Goal: Transaction & Acquisition: Download file/media

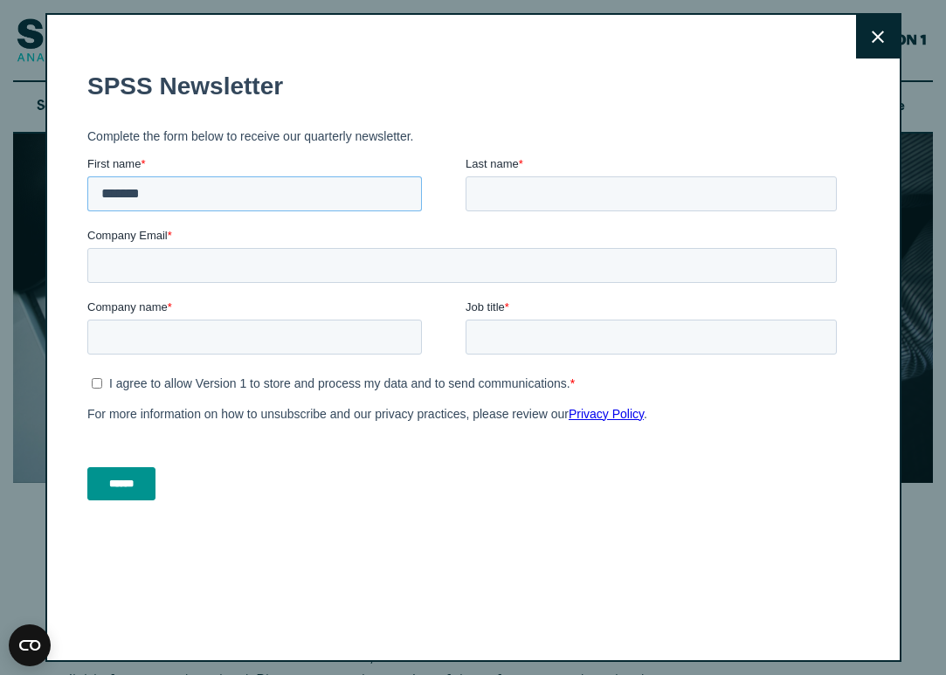
type input "*******"
type input "********"
type input "**********"
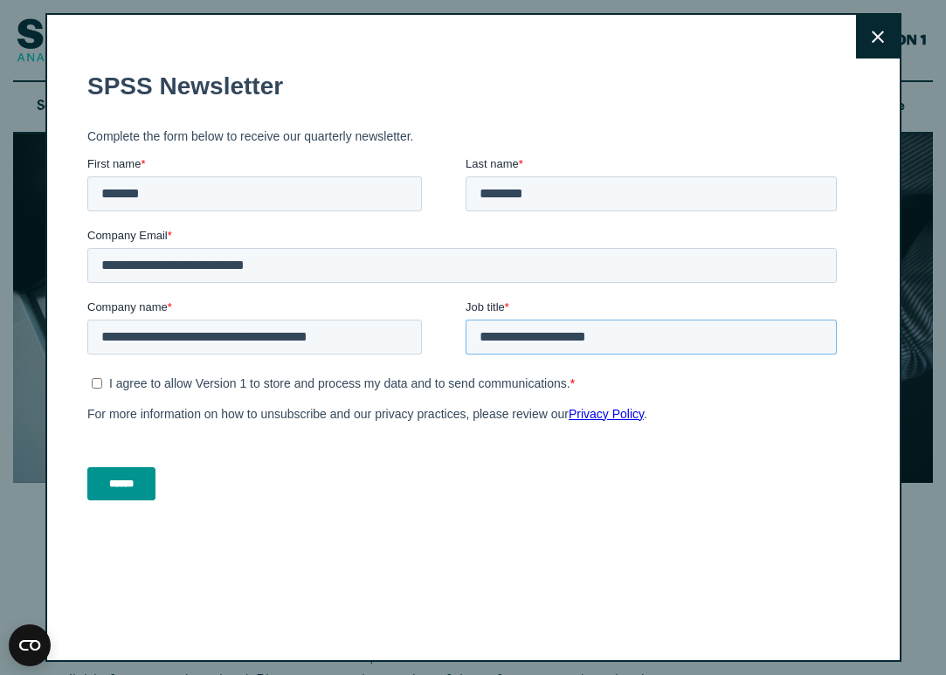
type input "**********"
click at [125, 492] on input "******" at bounding box center [121, 483] width 68 height 33
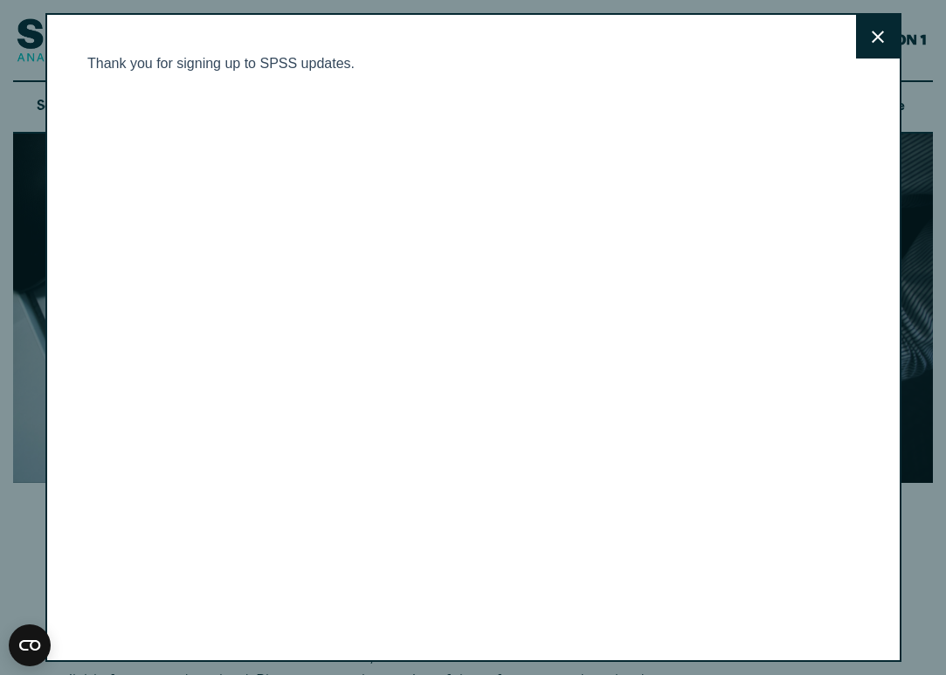
click at [876, 38] on icon at bounding box center [878, 37] width 12 height 12
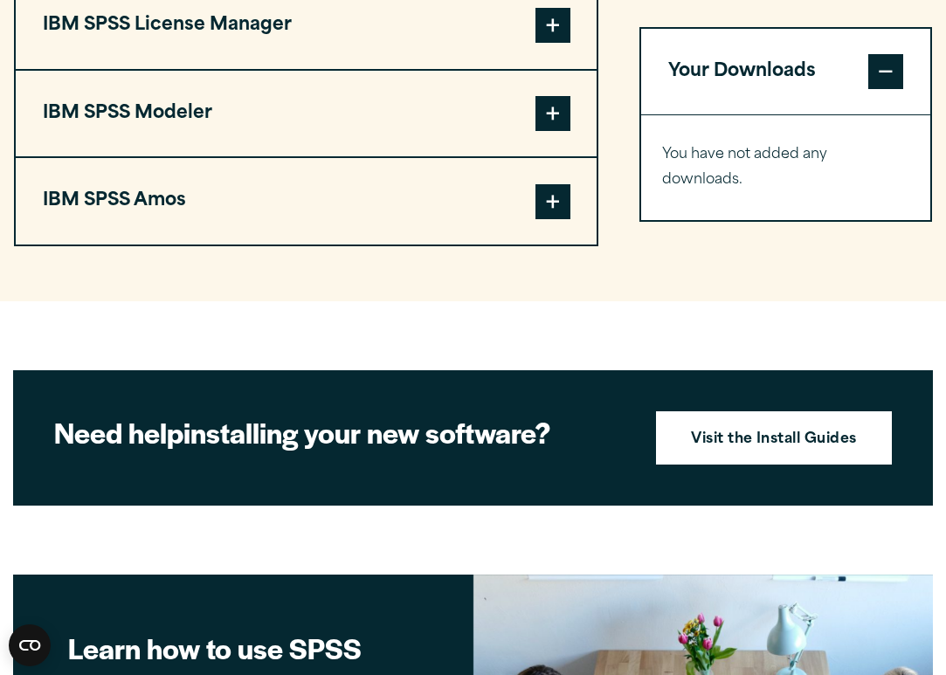
scroll to position [1597, 0]
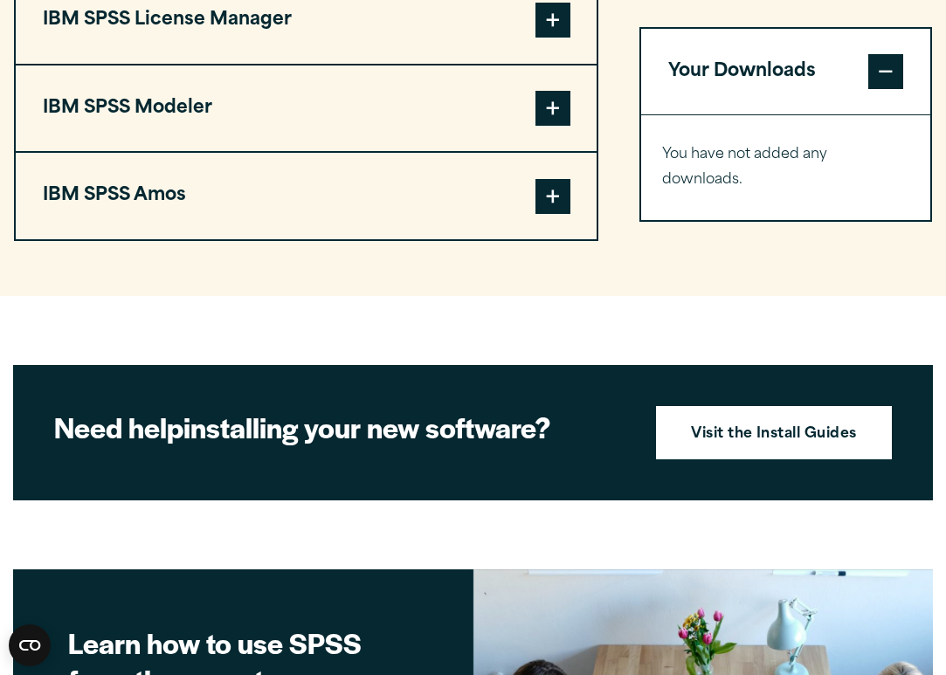
click at [799, 75] on button "Your Downloads" at bounding box center [785, 72] width 289 height 87
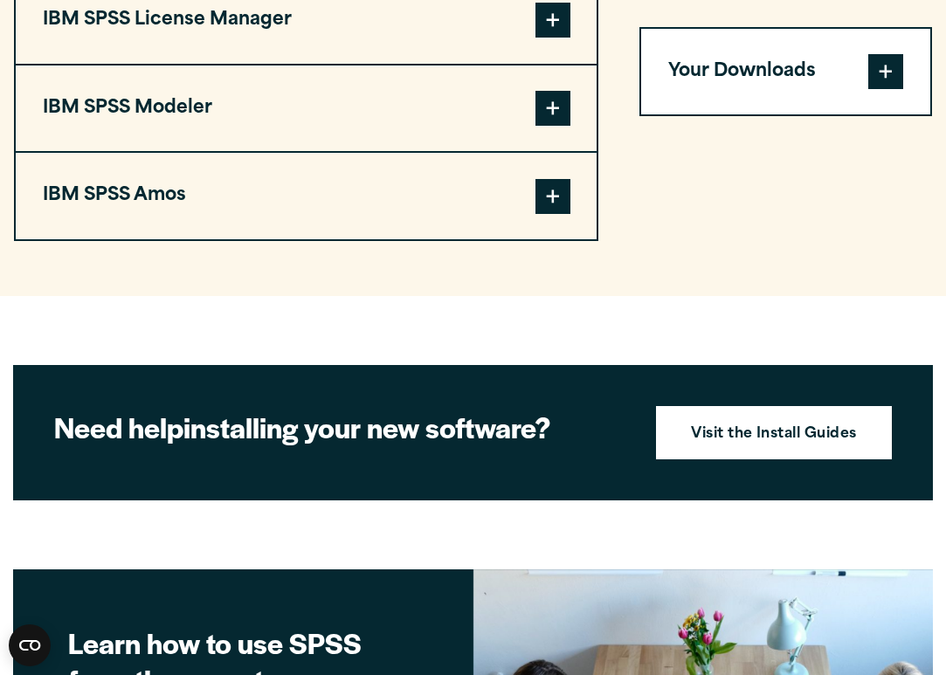
click at [799, 75] on button "Your Downloads" at bounding box center [785, 72] width 289 height 87
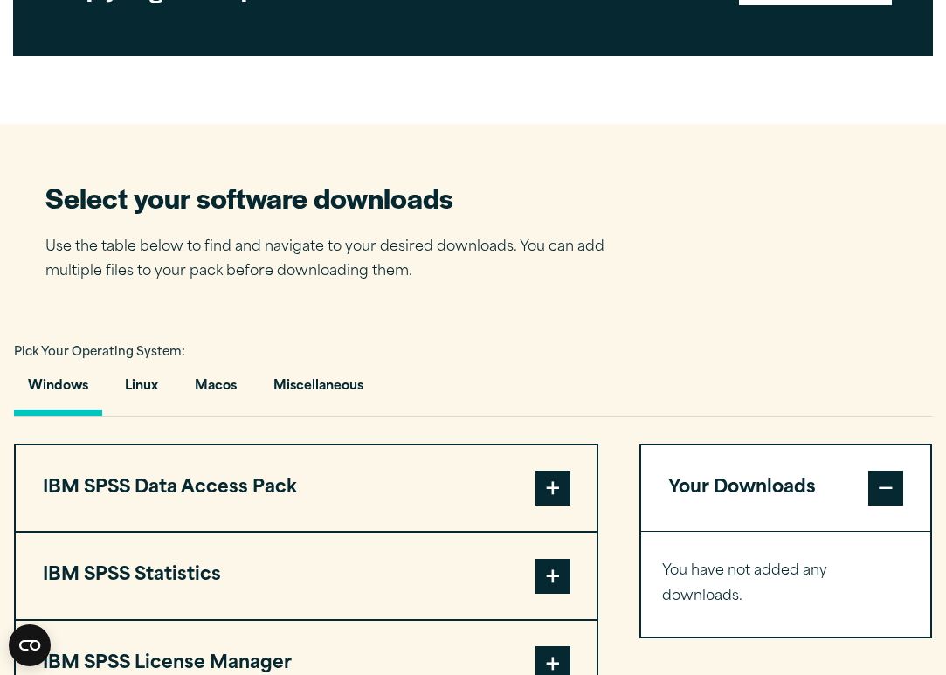
scroll to position [959, 0]
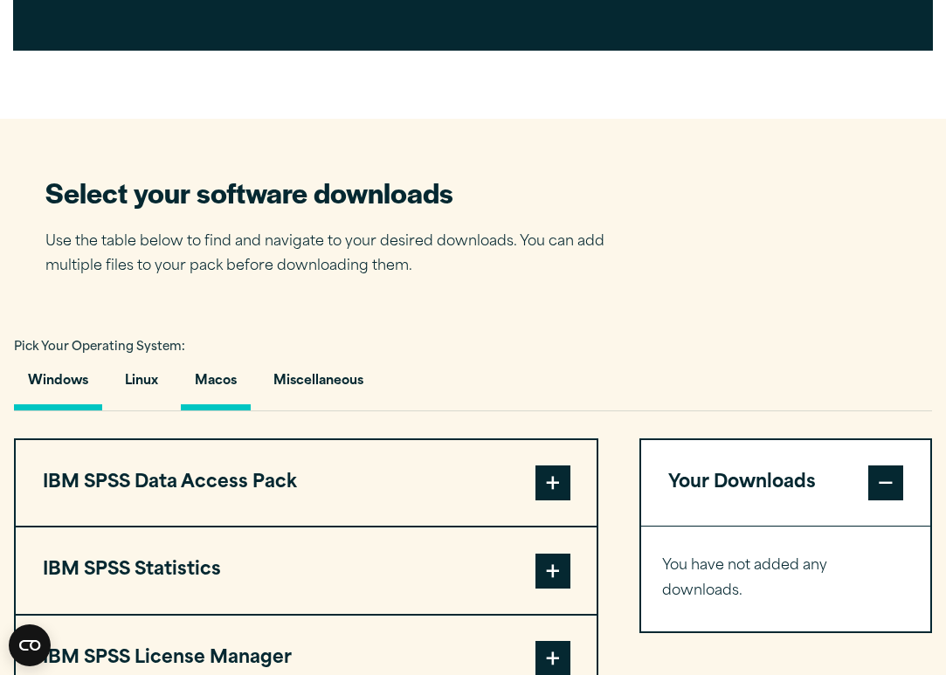
click at [209, 373] on button "Macos" at bounding box center [216, 386] width 70 height 50
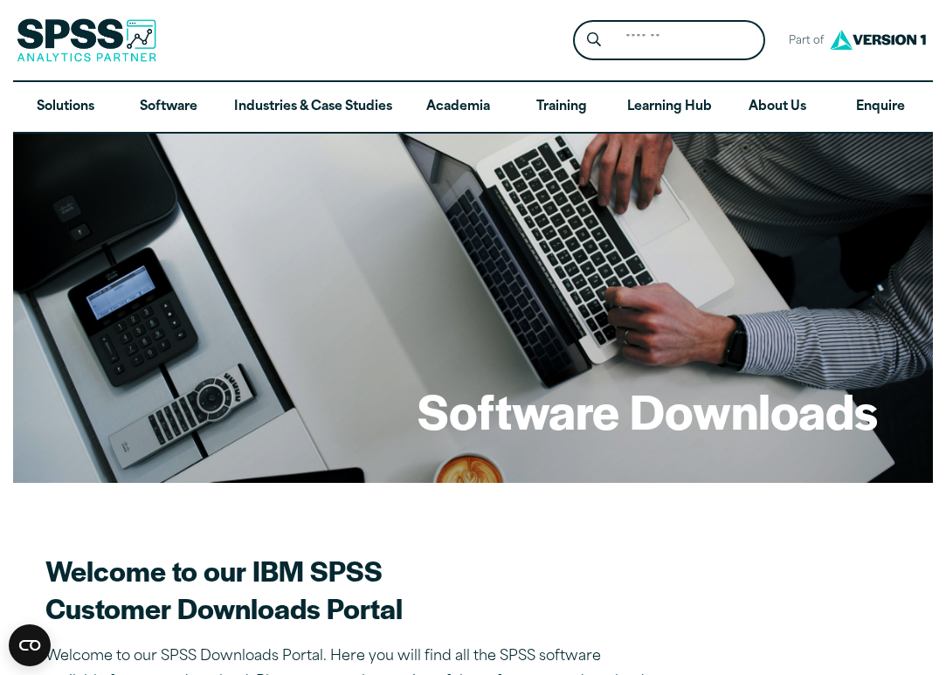
scroll to position [0, 0]
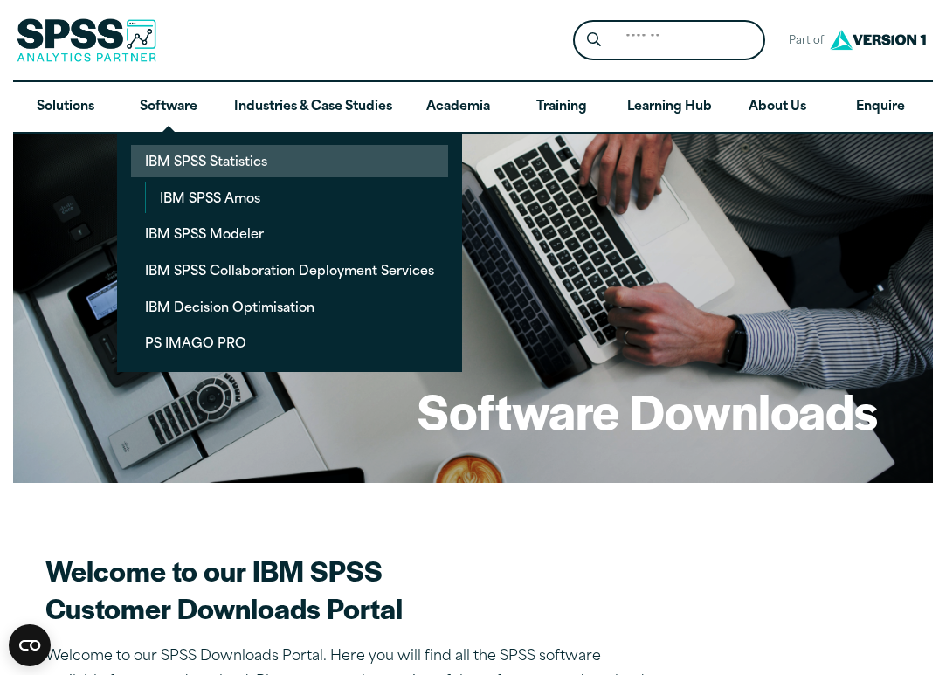
click at [184, 164] on link "IBM SPSS Statistics" at bounding box center [289, 161] width 317 height 32
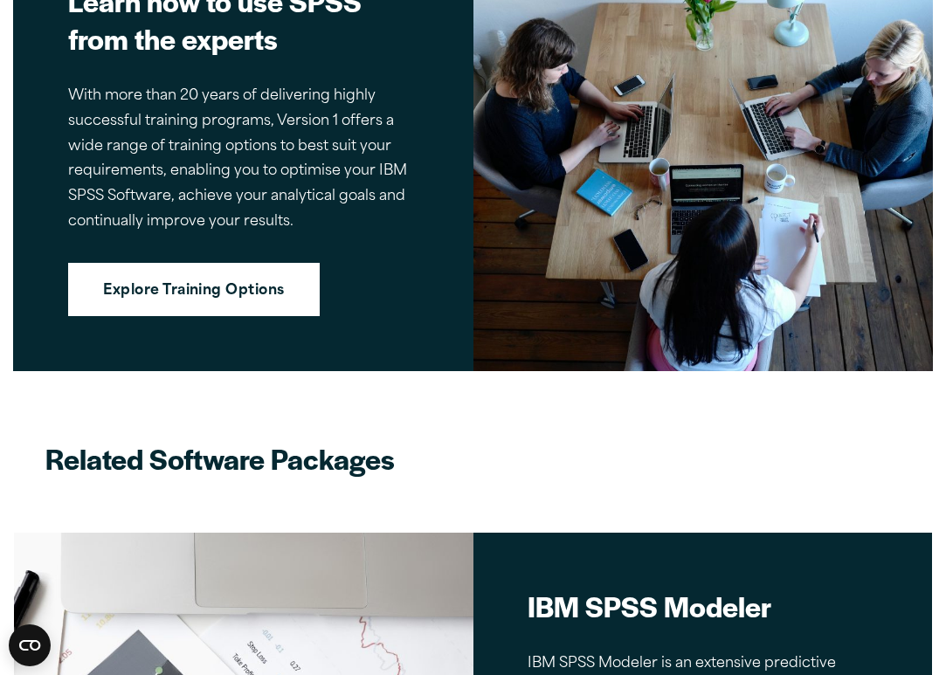
scroll to position [6614, 0]
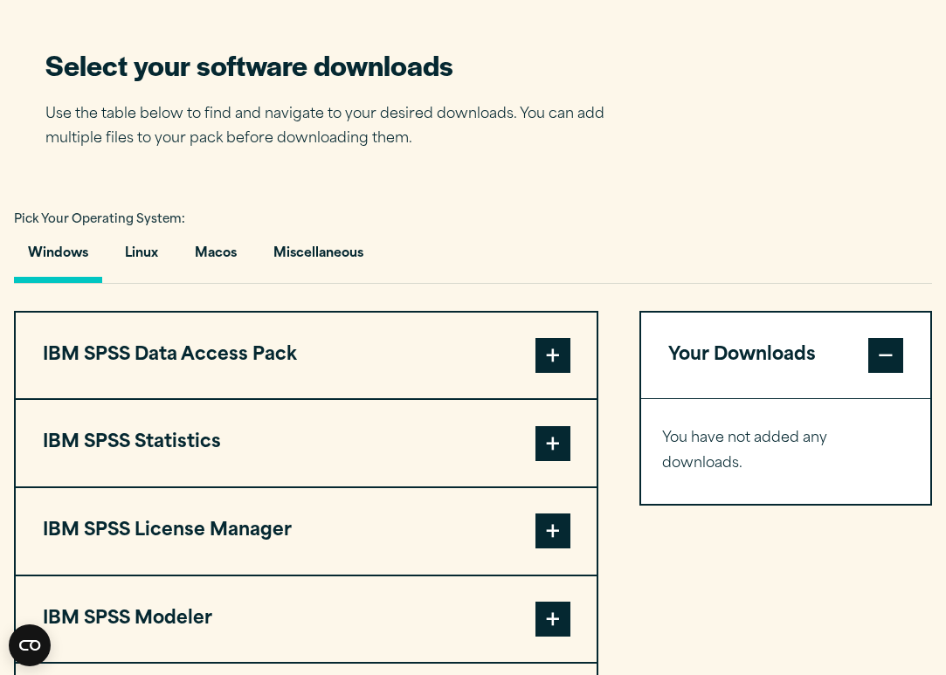
scroll to position [1092, 0]
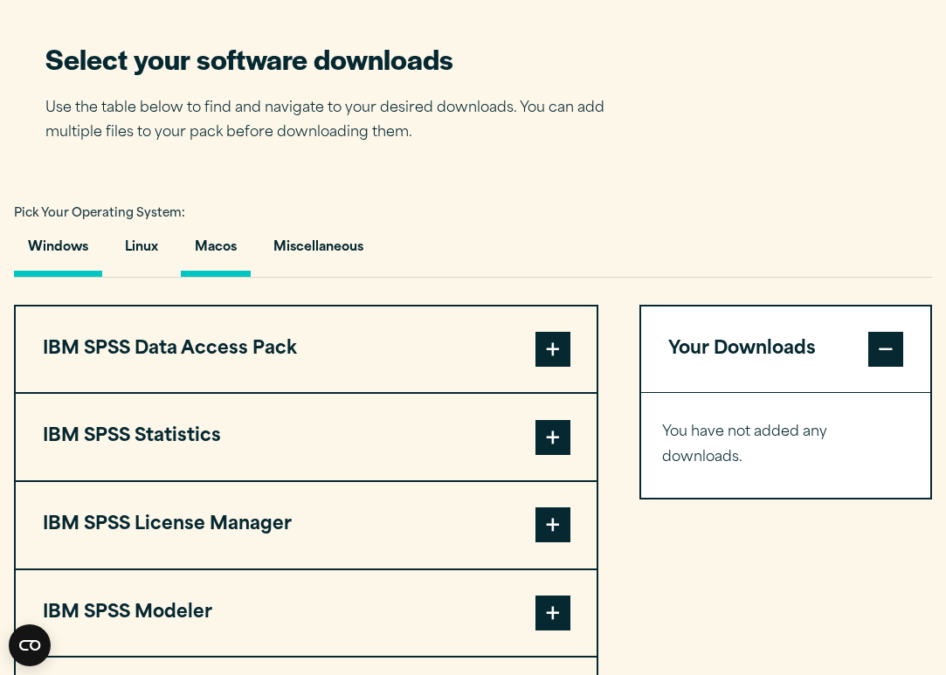
click at [213, 246] on button "Macos" at bounding box center [216, 252] width 70 height 50
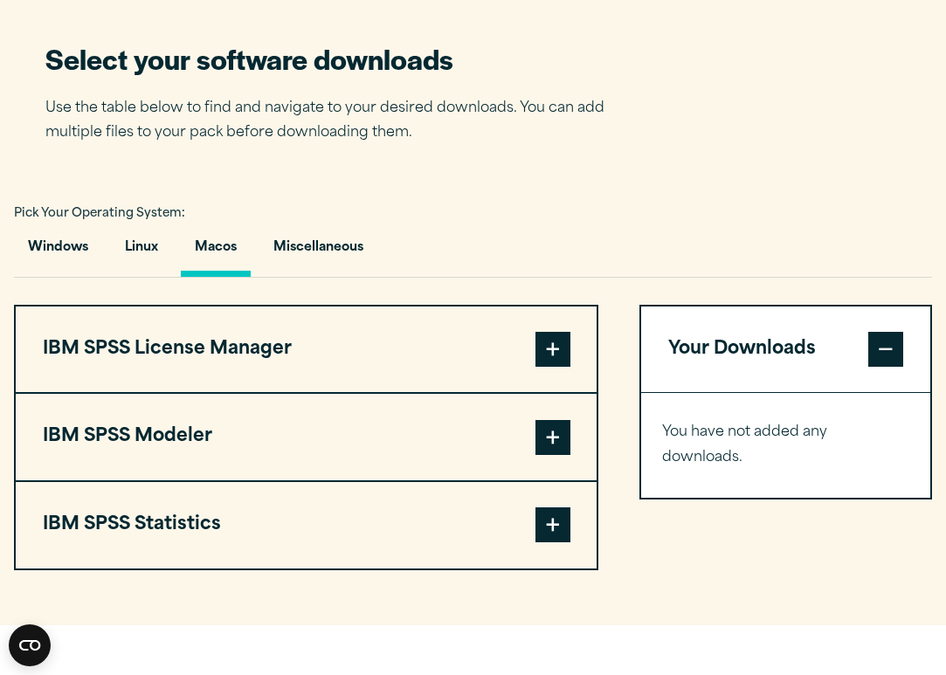
click at [220, 239] on button "Macos" at bounding box center [216, 252] width 70 height 50
click at [221, 239] on button "Macos" at bounding box center [216, 252] width 70 height 50
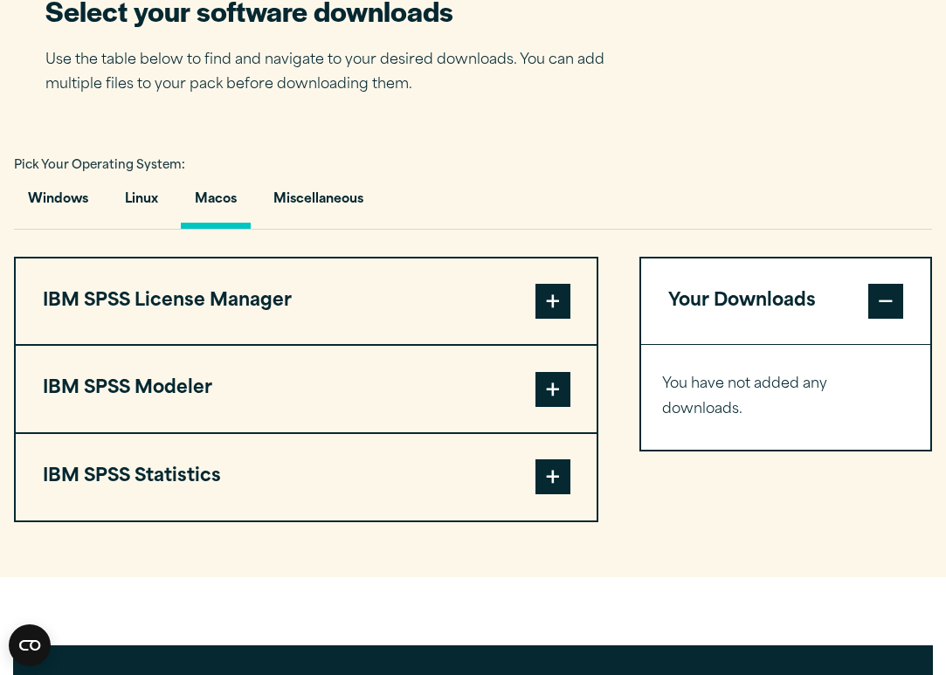
scroll to position [1130, 0]
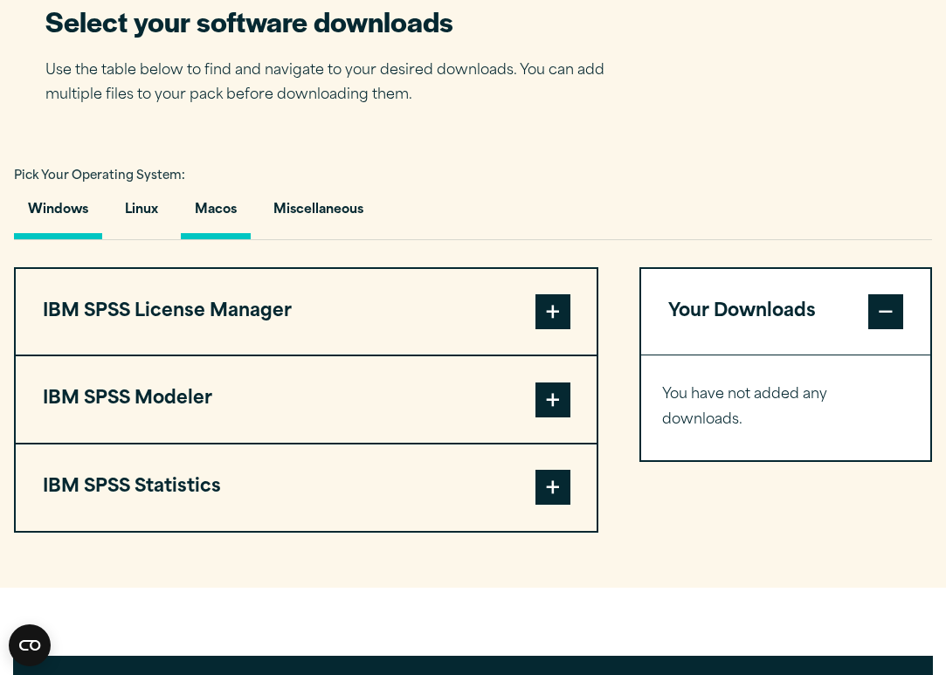
click at [75, 213] on button "Windows" at bounding box center [58, 215] width 88 height 50
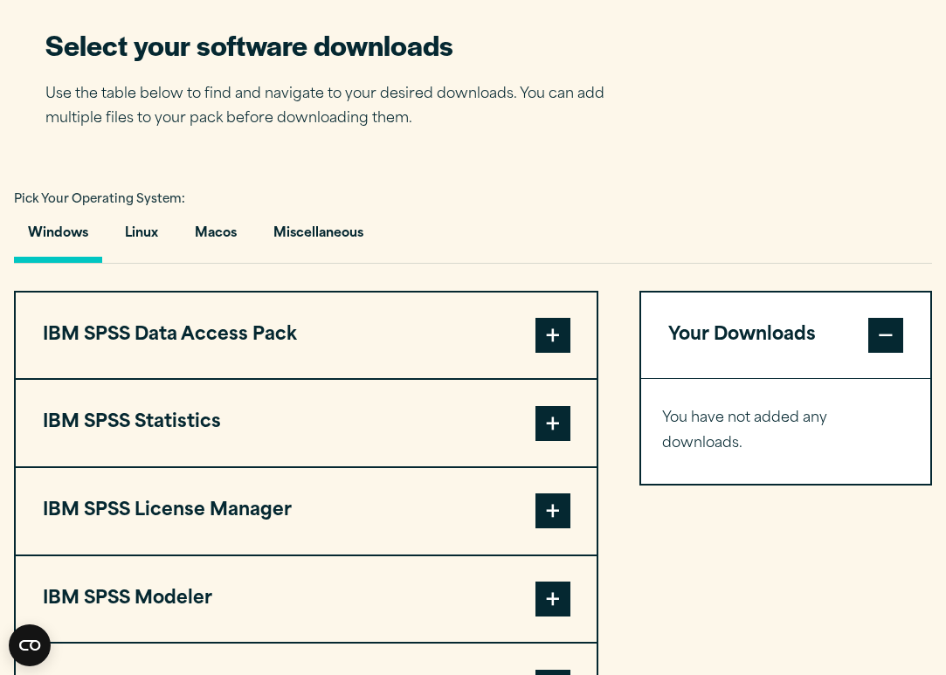
scroll to position [1099, 0]
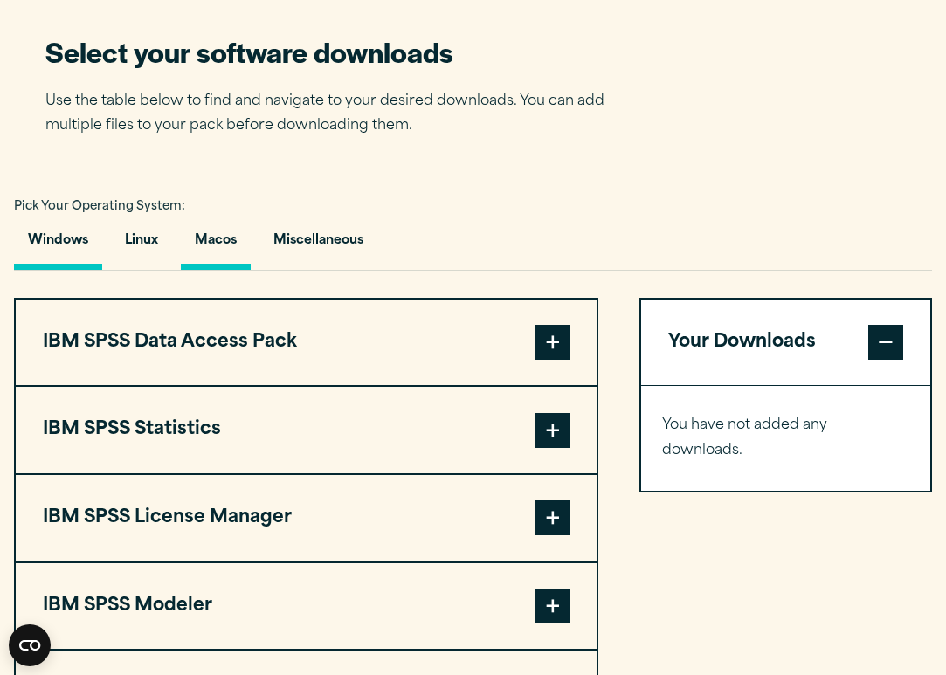
click at [224, 227] on button "Macos" at bounding box center [216, 245] width 70 height 50
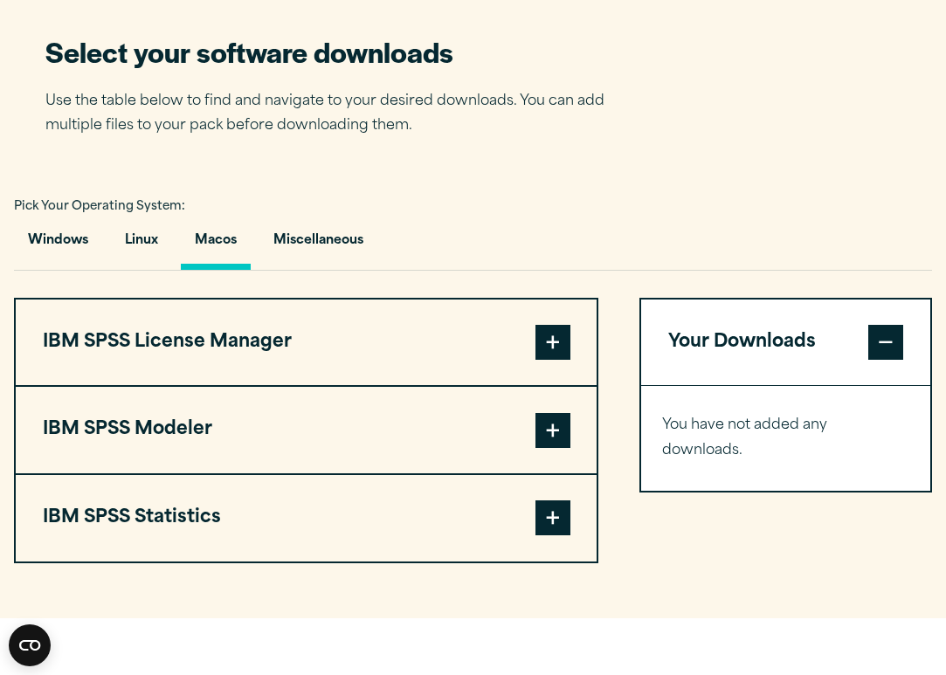
click at [558, 351] on span at bounding box center [553, 342] width 35 height 35
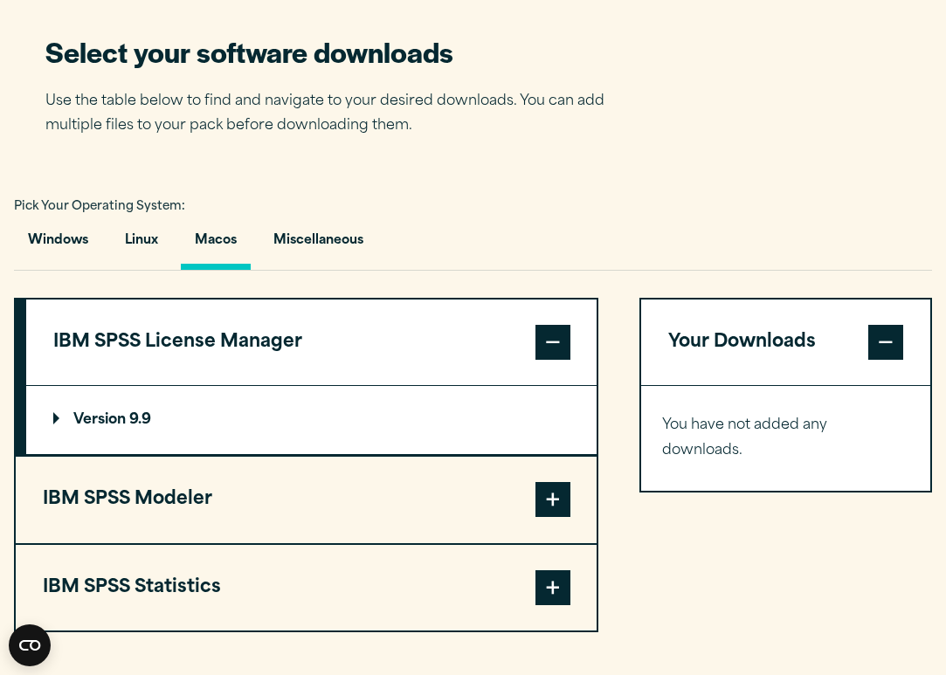
click at [558, 350] on span at bounding box center [553, 342] width 35 height 35
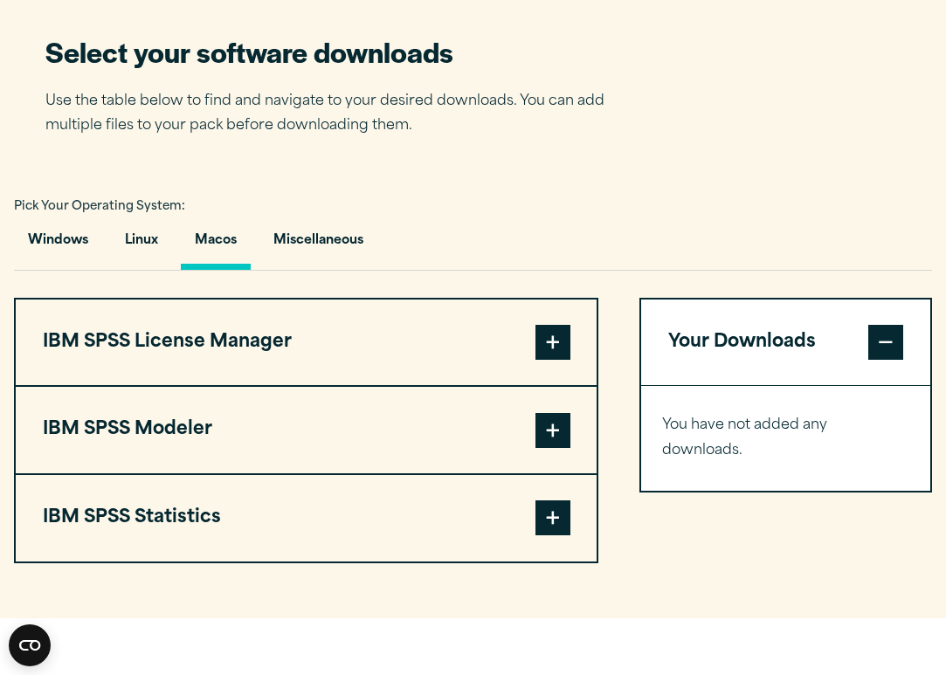
click at [559, 436] on span at bounding box center [553, 430] width 35 height 35
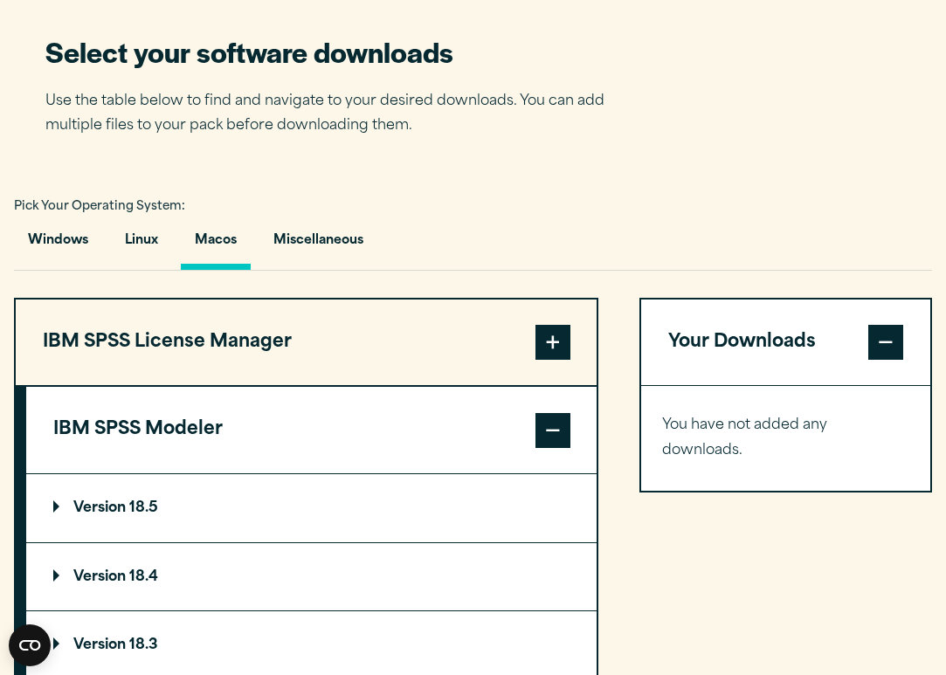
click at [554, 441] on span at bounding box center [553, 430] width 35 height 35
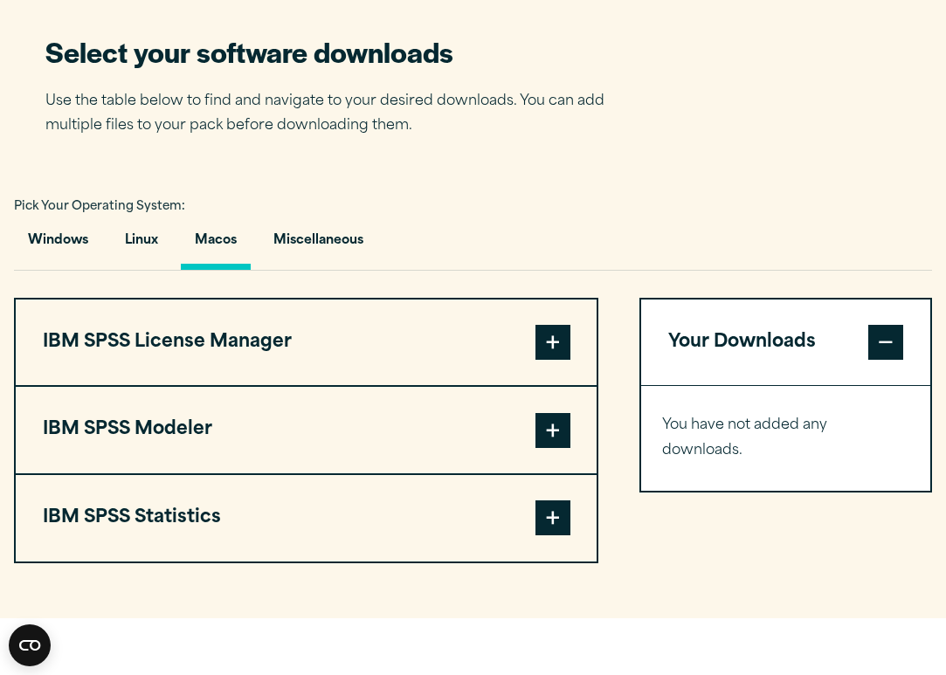
click at [553, 522] on span at bounding box center [553, 518] width 35 height 35
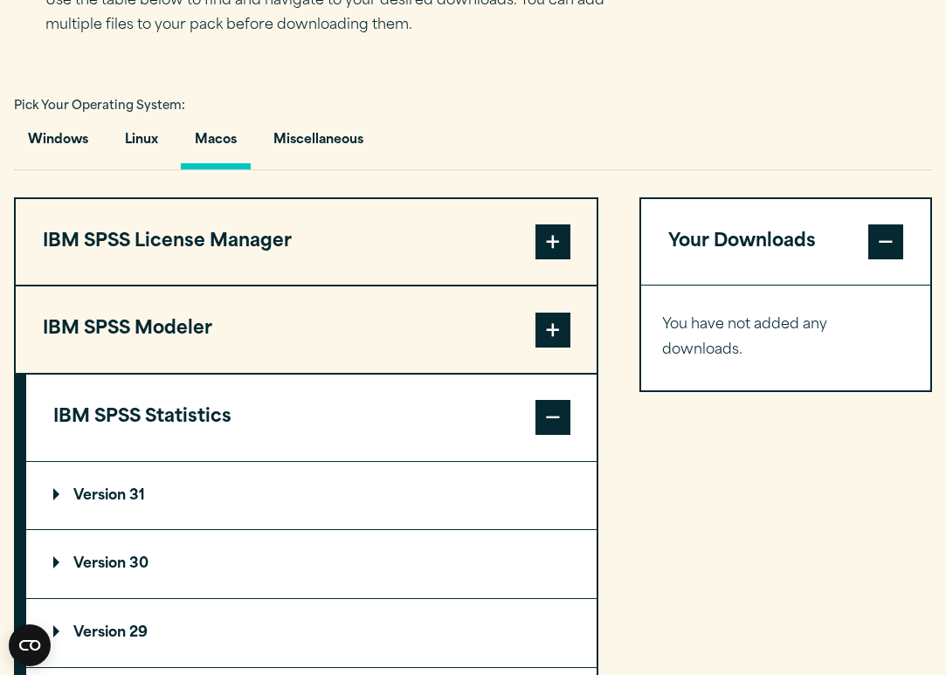
scroll to position [1197, 0]
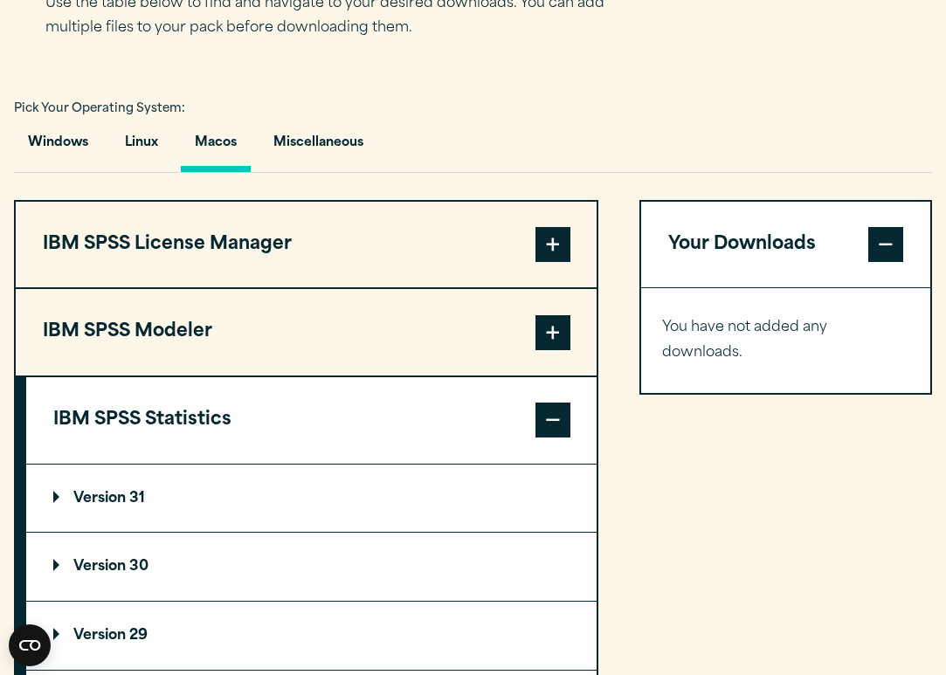
click at [564, 403] on span at bounding box center [553, 420] width 35 height 35
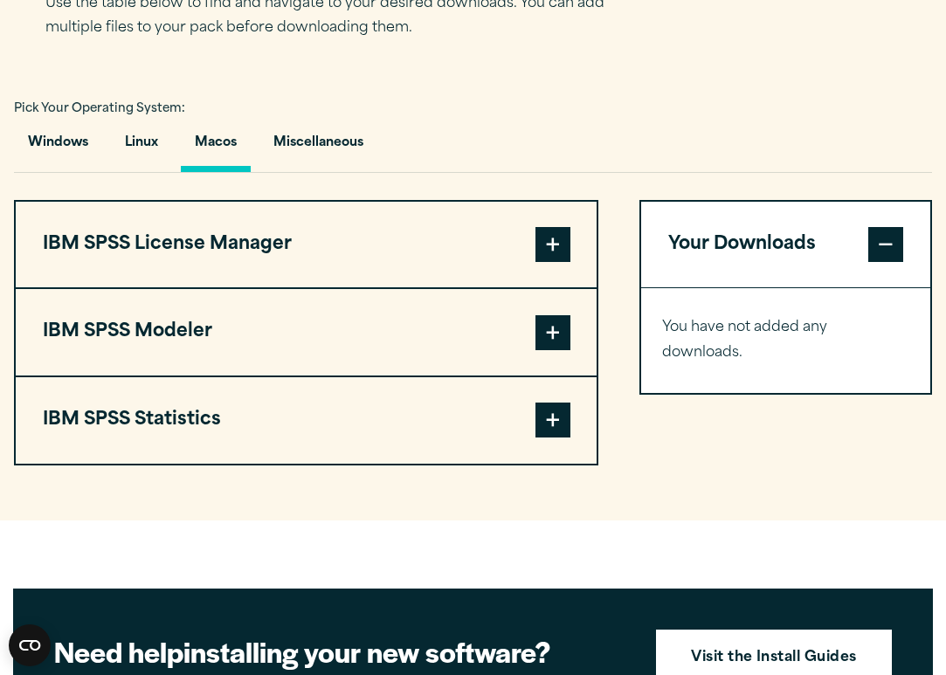
click at [546, 248] on span at bounding box center [553, 244] width 35 height 35
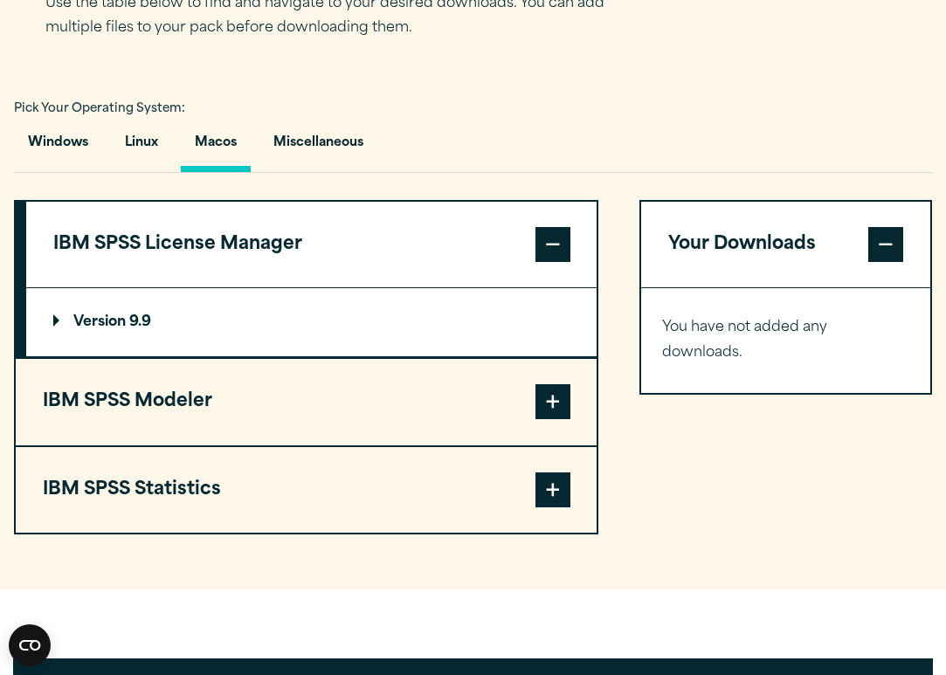
click at [133, 320] on p "Version 9.9" at bounding box center [102, 322] width 98 height 14
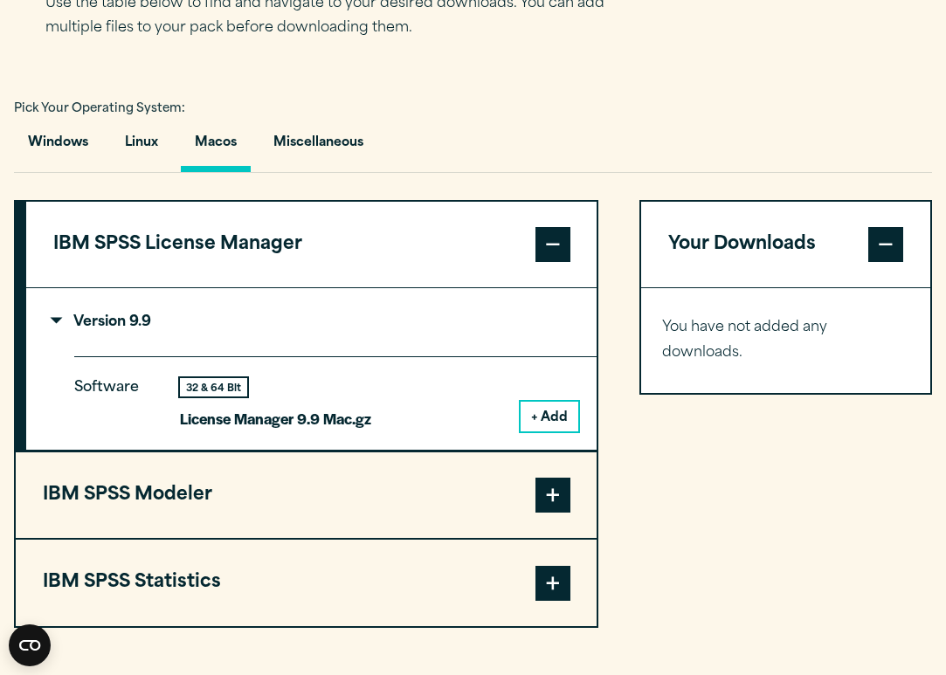
click at [563, 406] on button "+ Add" at bounding box center [550, 417] width 58 height 30
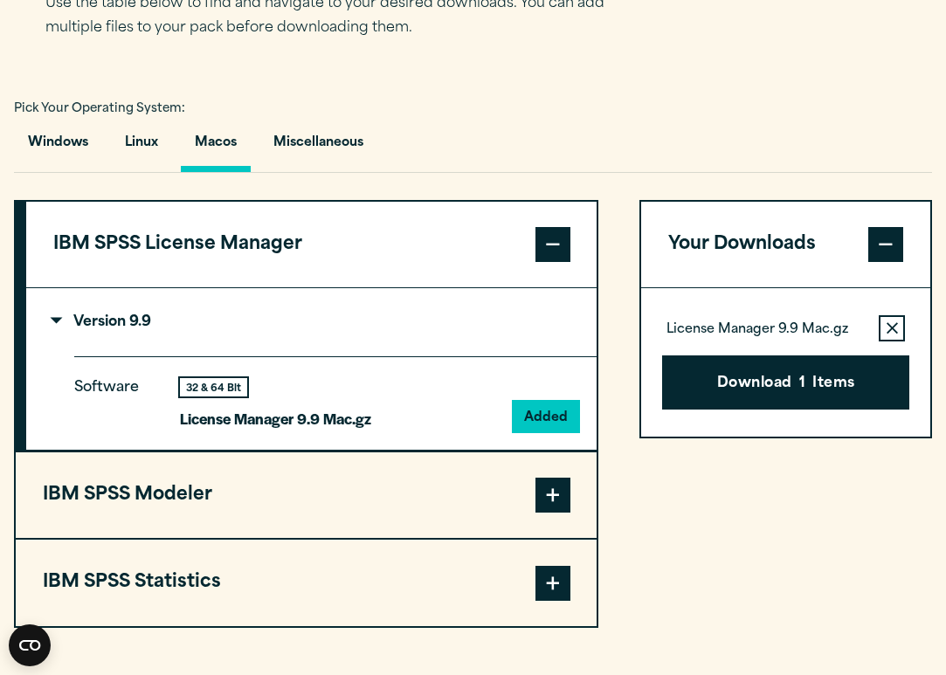
click at [555, 494] on span at bounding box center [553, 495] width 35 height 35
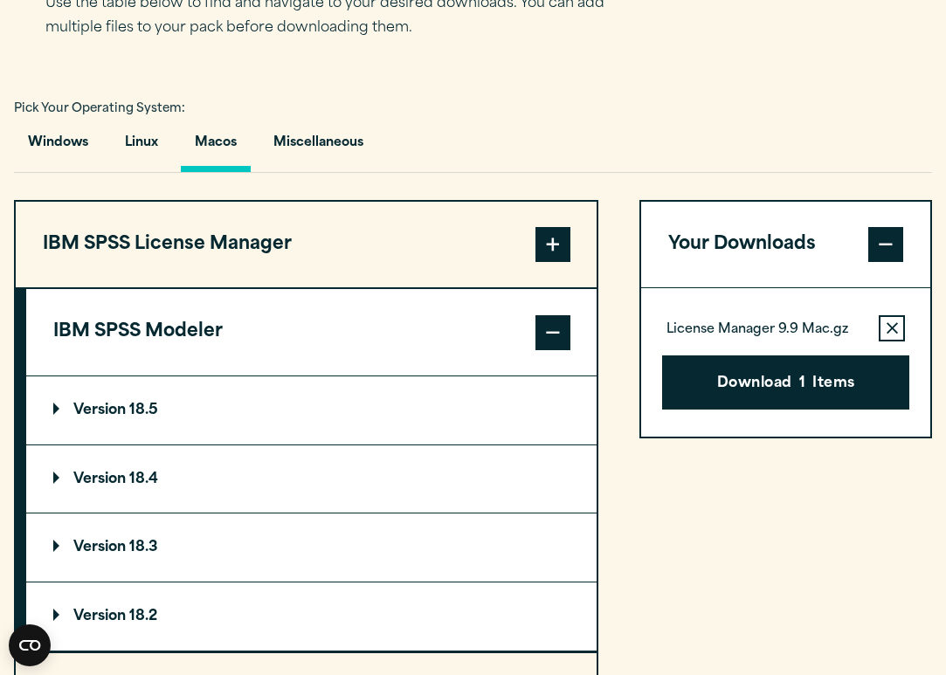
click at [122, 409] on p "Version 18.5" at bounding box center [105, 411] width 105 height 14
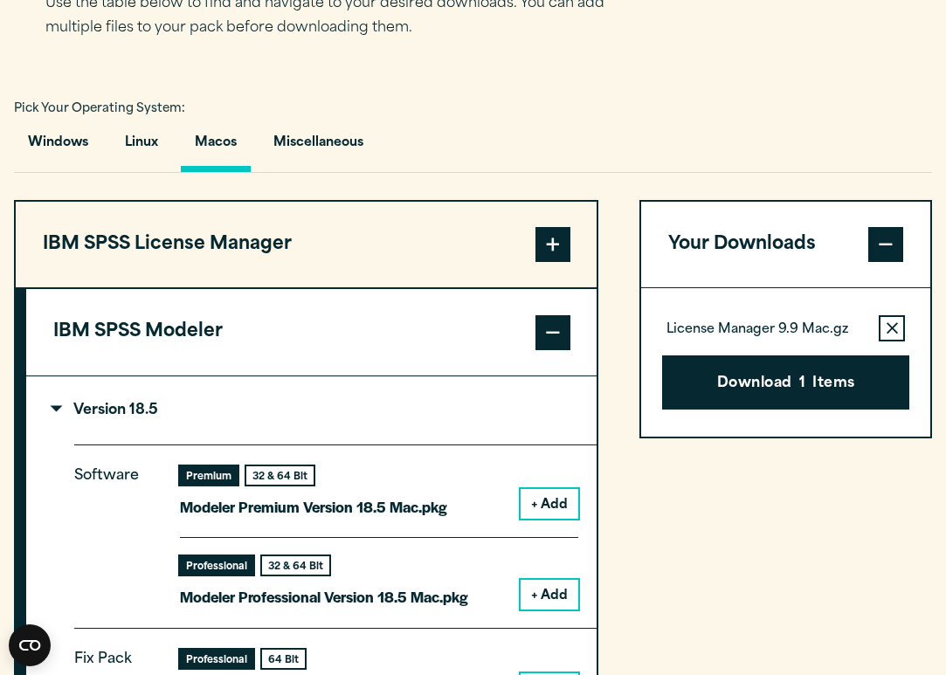
click at [550, 495] on button "+ Add" at bounding box center [550, 504] width 58 height 30
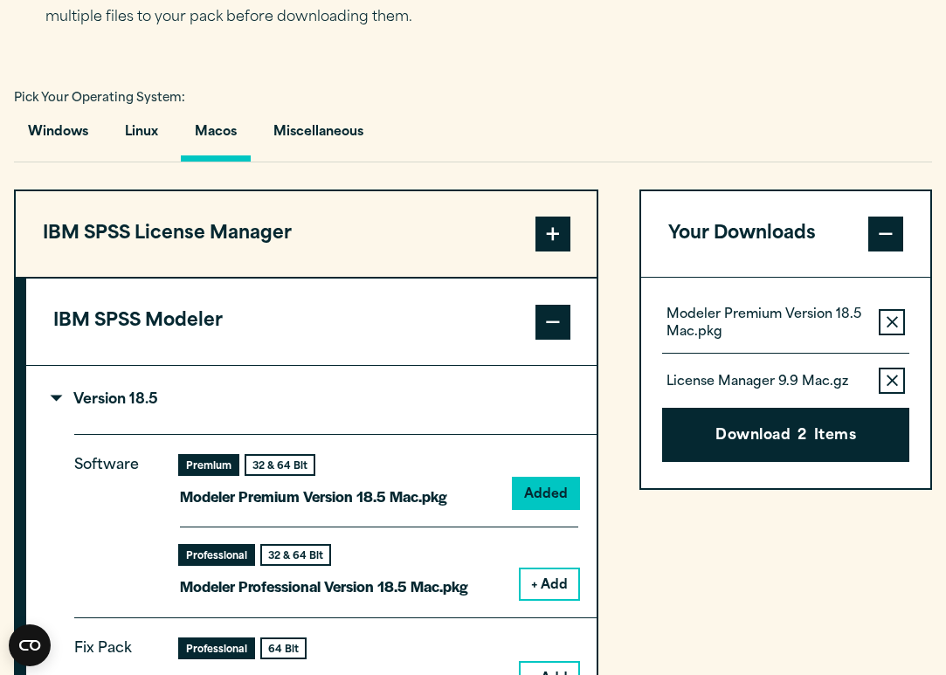
scroll to position [1223, 0]
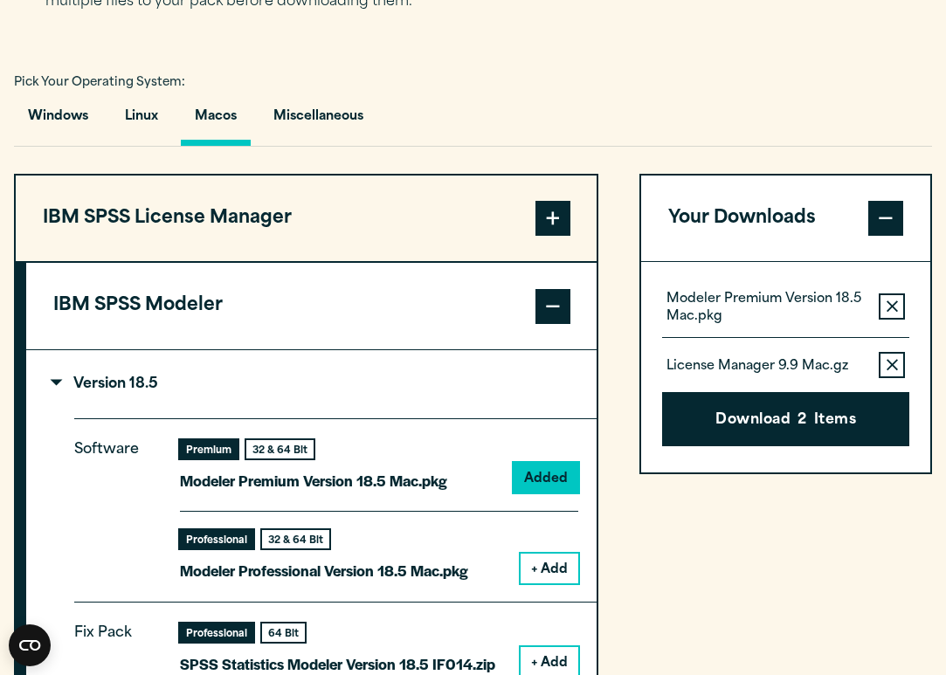
click at [547, 308] on span at bounding box center [553, 306] width 35 height 35
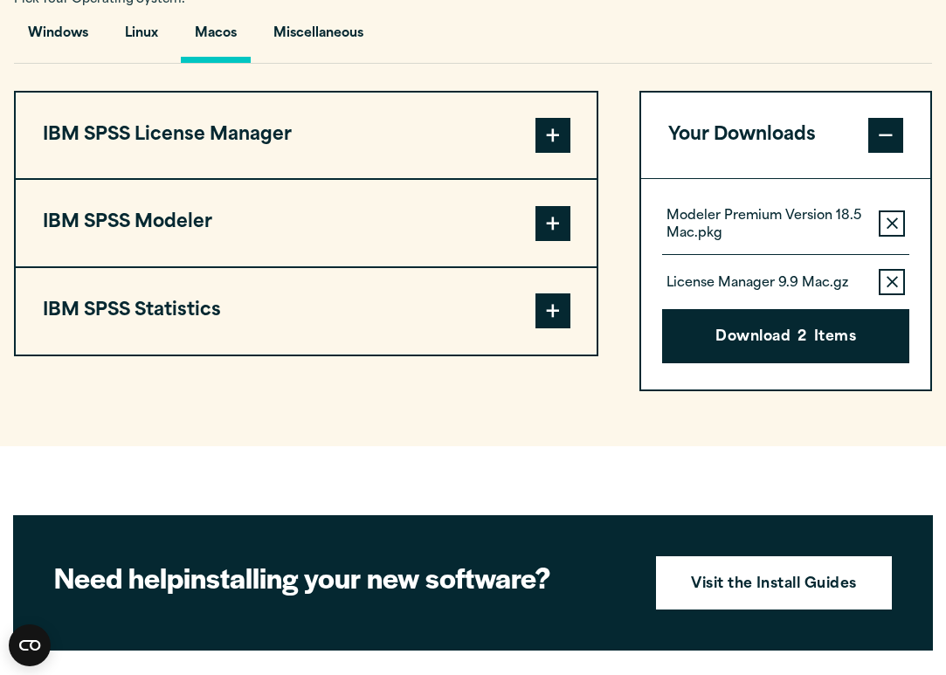
scroll to position [1307, 0]
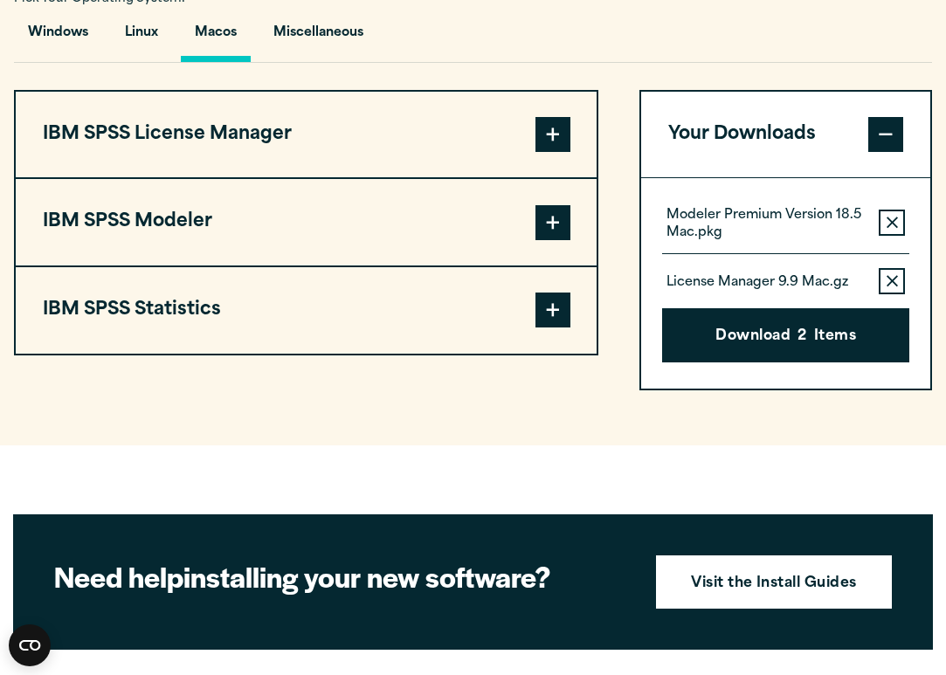
click at [548, 309] on span at bounding box center [553, 310] width 35 height 35
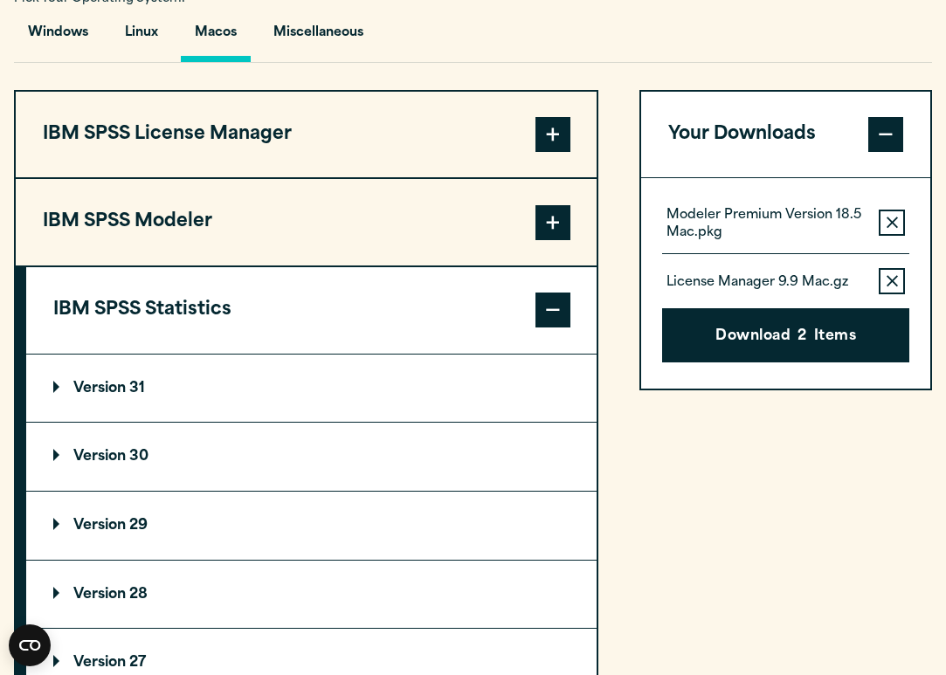
click at [138, 393] on p "Version 31" at bounding box center [99, 389] width 92 height 14
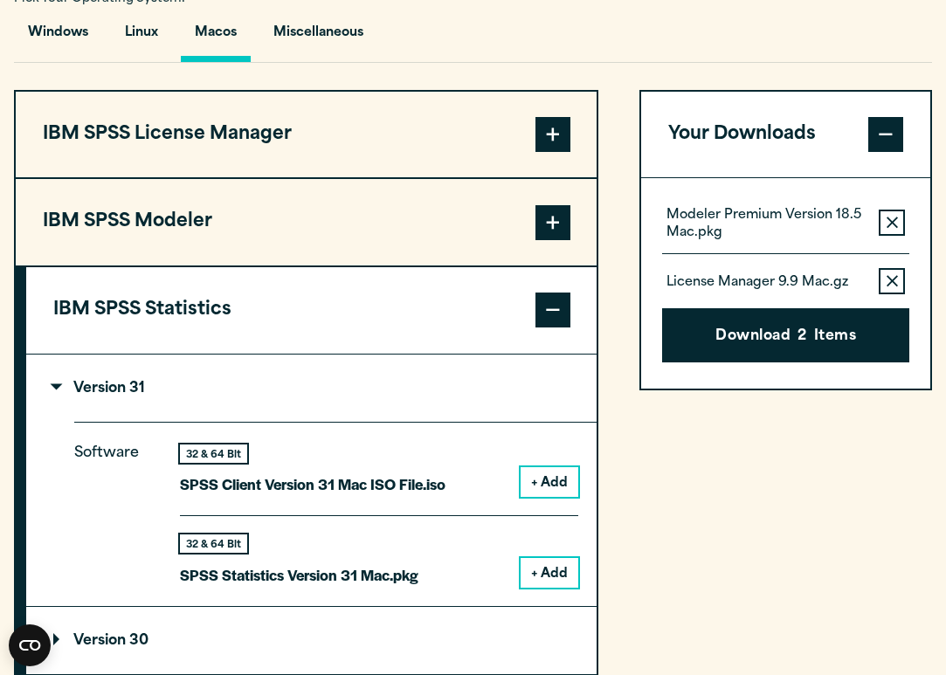
click at [566, 480] on button "+ Add" at bounding box center [550, 482] width 58 height 30
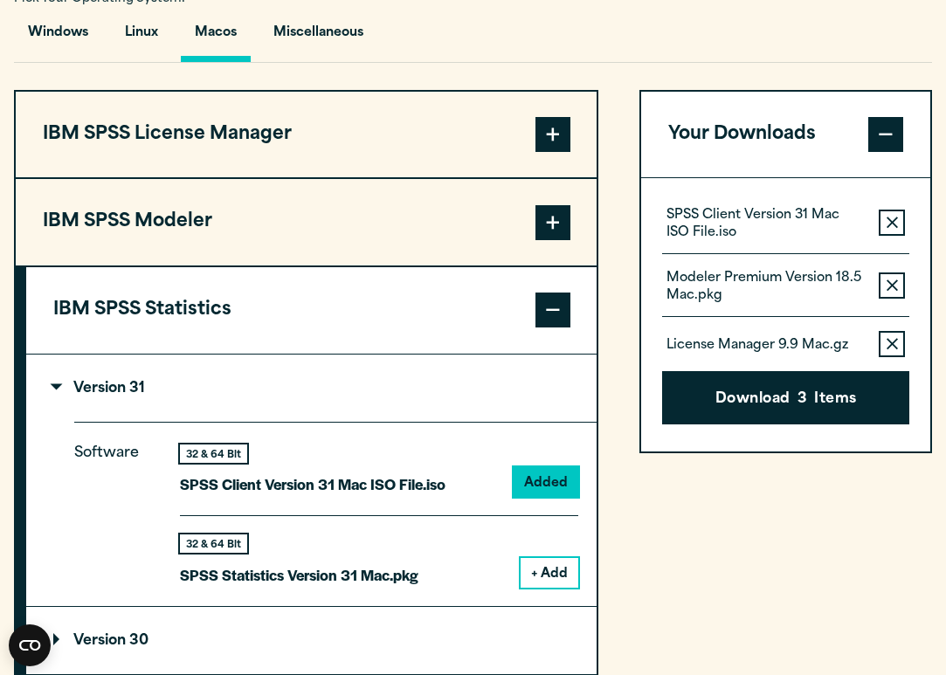
click at [561, 319] on span at bounding box center [553, 310] width 35 height 35
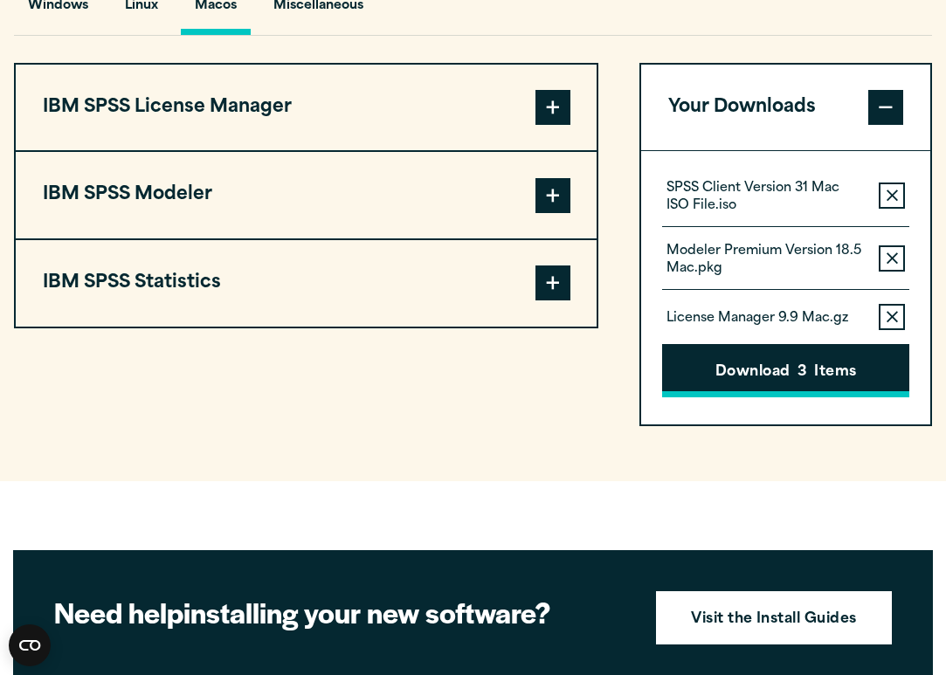
scroll to position [1333, 0]
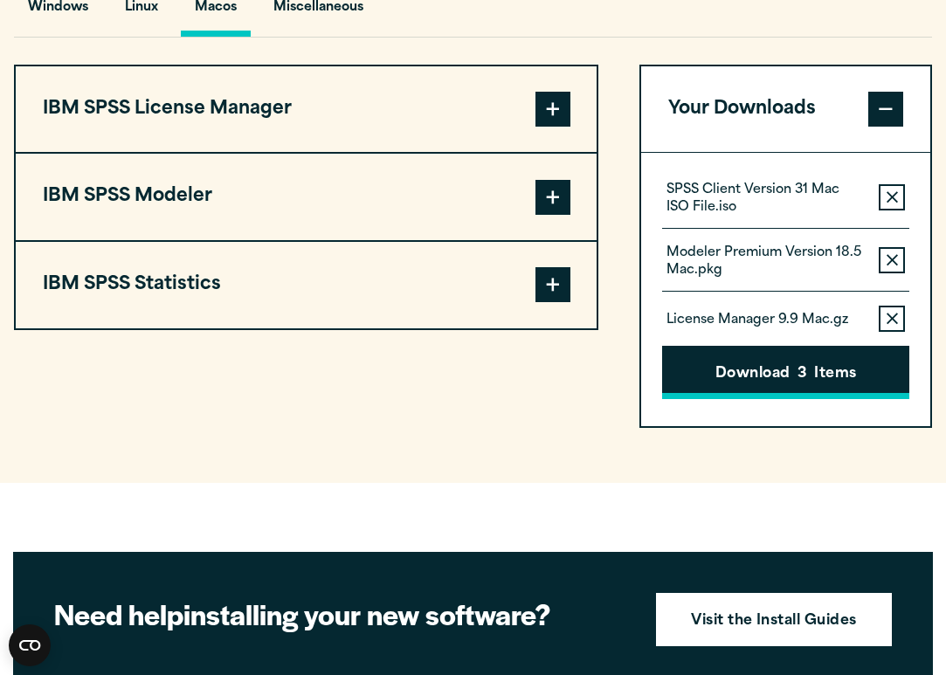
click at [748, 372] on button "Download 3 Items" at bounding box center [785, 373] width 247 height 54
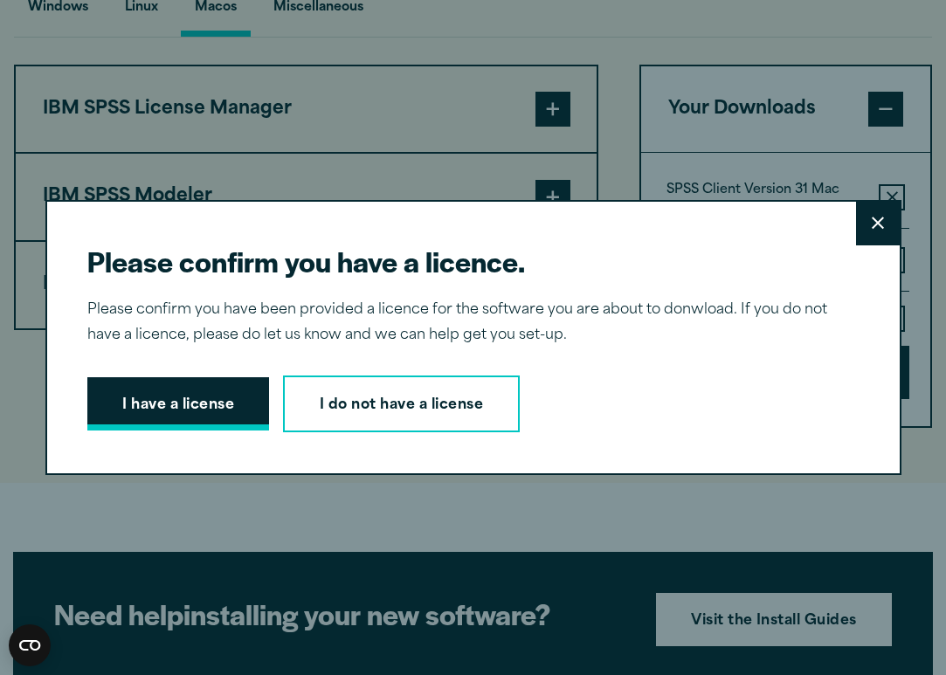
click at [187, 409] on button "I have a license" at bounding box center [178, 404] width 182 height 54
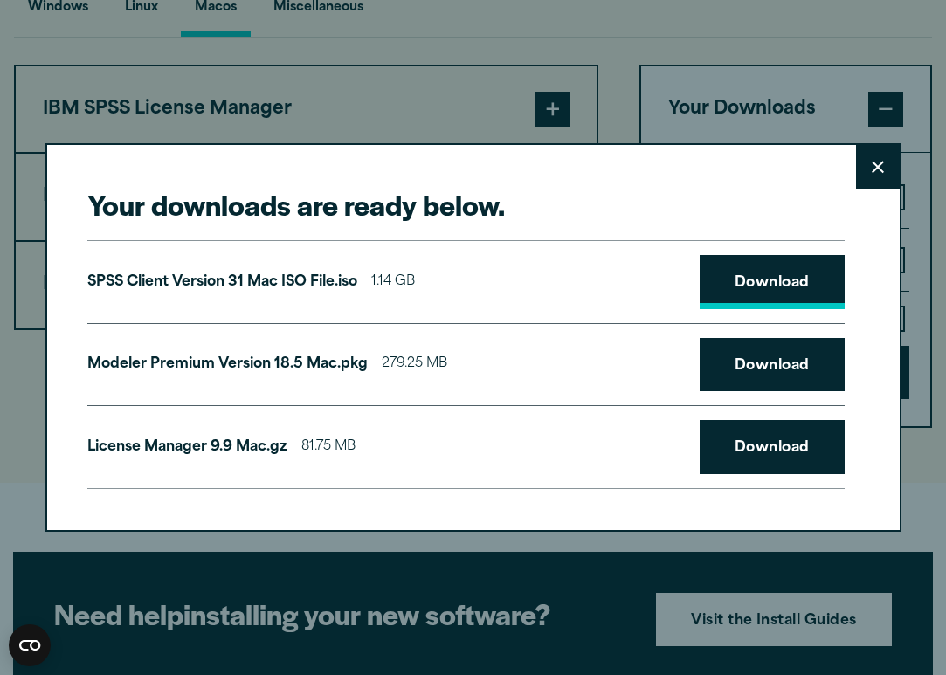
click at [781, 300] on link "Download" at bounding box center [772, 282] width 145 height 54
click at [777, 279] on link "Download" at bounding box center [772, 282] width 145 height 54
click at [591, 663] on div "Your downloads are ready below. Close SPSS Client Version 31 Mac ISO File.iso 1…" at bounding box center [473, 337] width 946 height 675
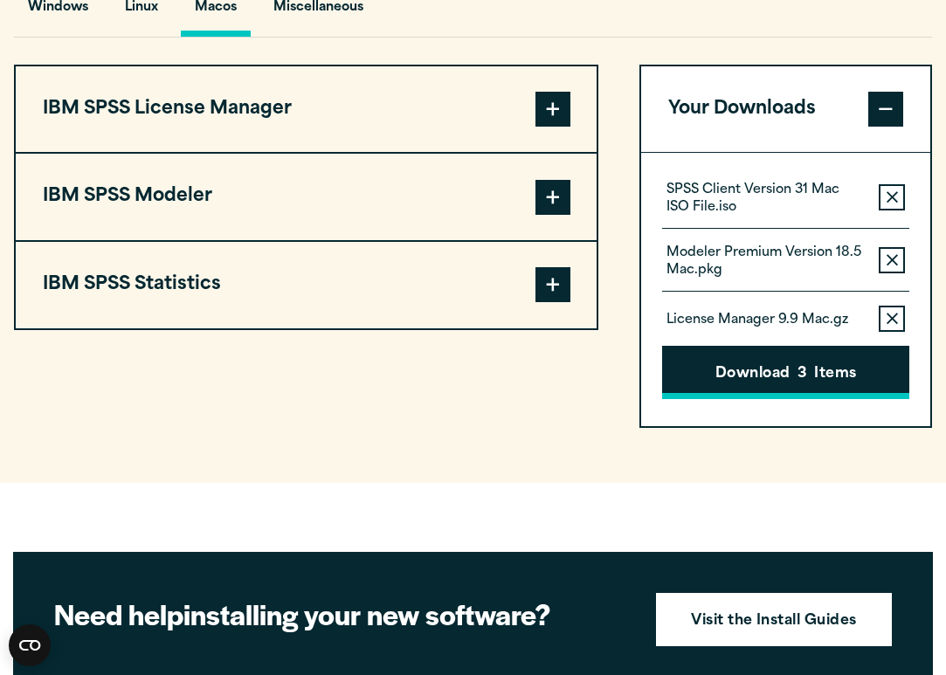
click at [783, 364] on button "Download 3 Items" at bounding box center [785, 373] width 247 height 54
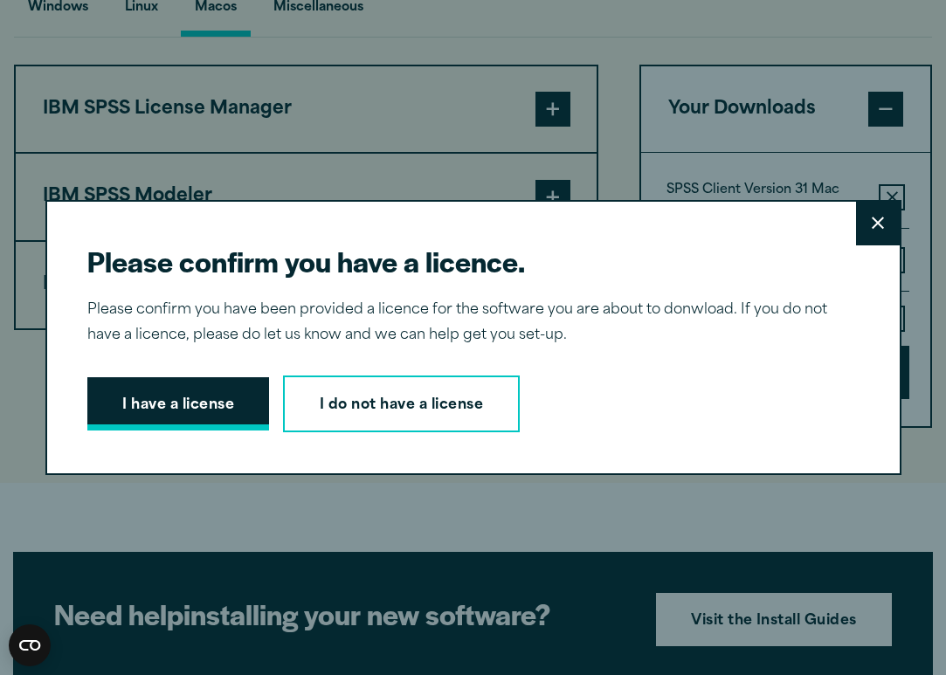
click at [188, 412] on button "I have a license" at bounding box center [178, 404] width 182 height 54
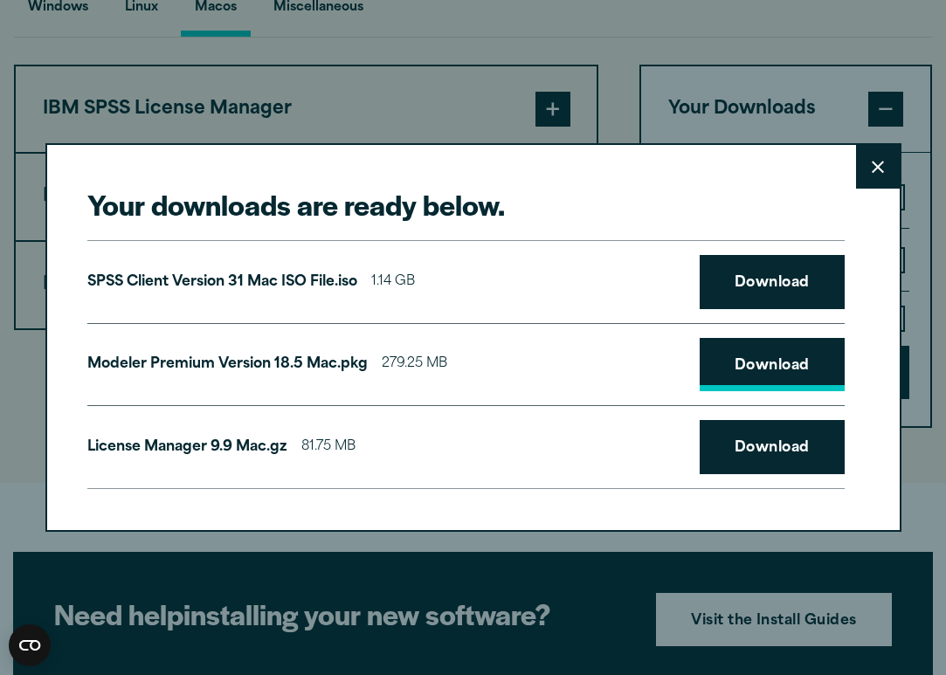
click at [759, 370] on link "Download" at bounding box center [772, 365] width 145 height 54
click at [779, 447] on link "Download" at bounding box center [772, 447] width 145 height 54
click at [877, 164] on icon at bounding box center [878, 167] width 12 height 13
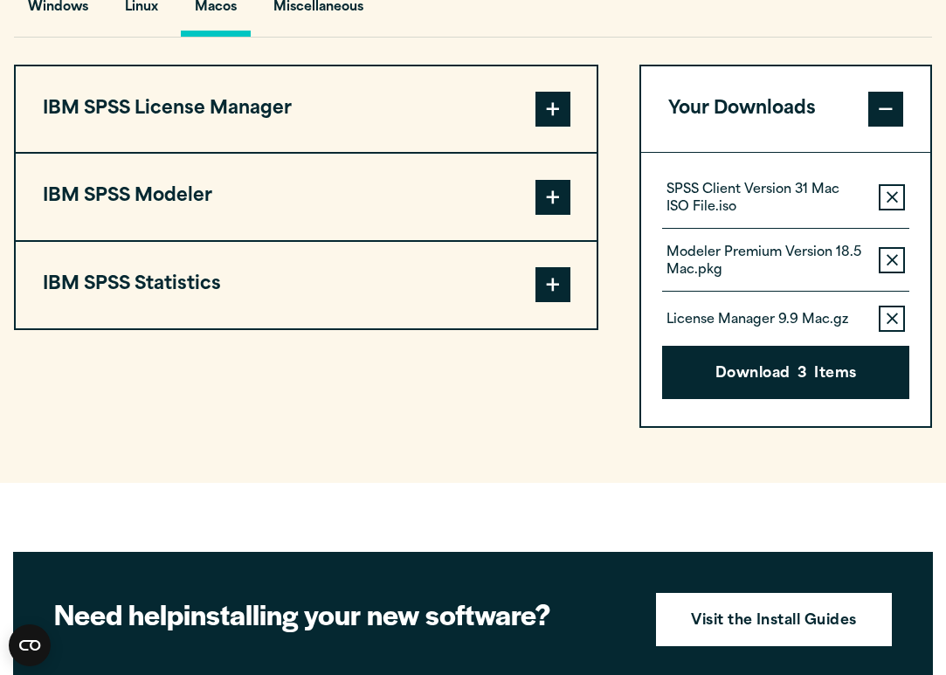
click at [892, 197] on icon "button" at bounding box center [892, 197] width 11 height 11
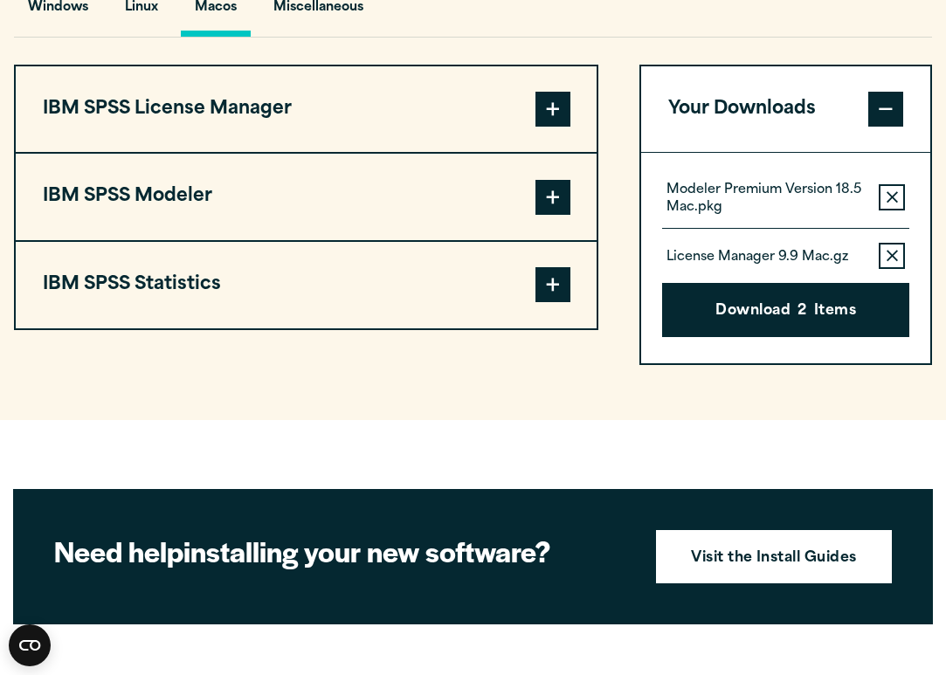
click at [892, 197] on icon "button" at bounding box center [892, 197] width 11 height 11
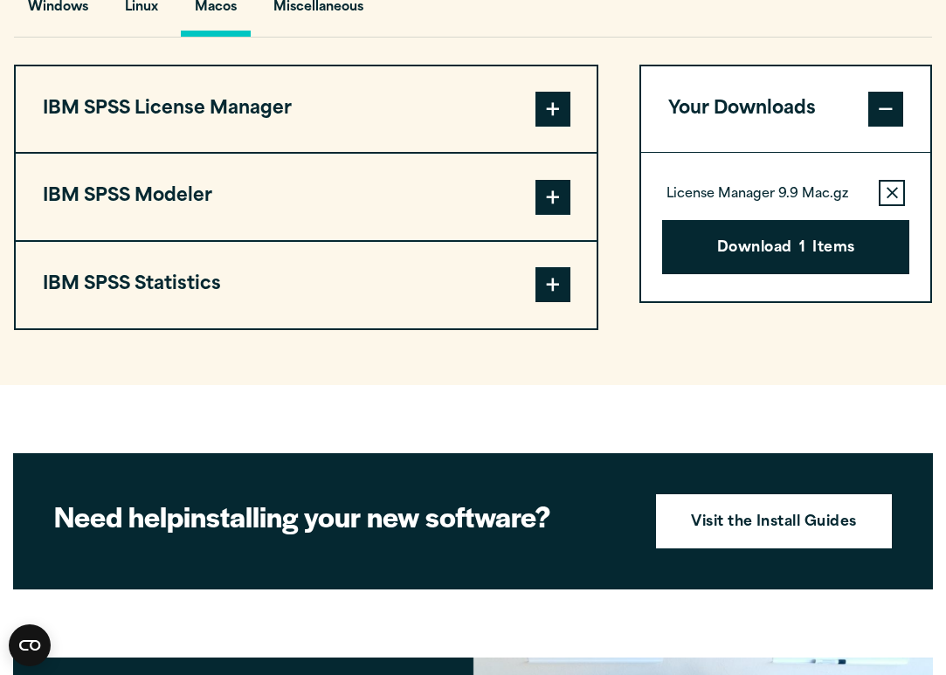
click at [892, 197] on icon "button" at bounding box center [892, 193] width 11 height 12
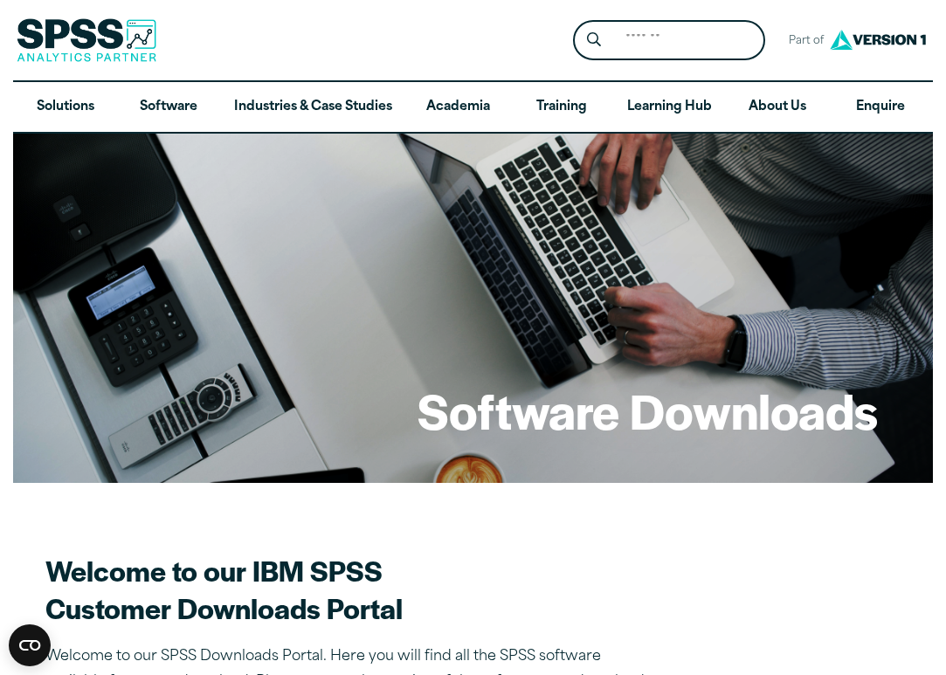
scroll to position [0, 0]
